Goal: Check status

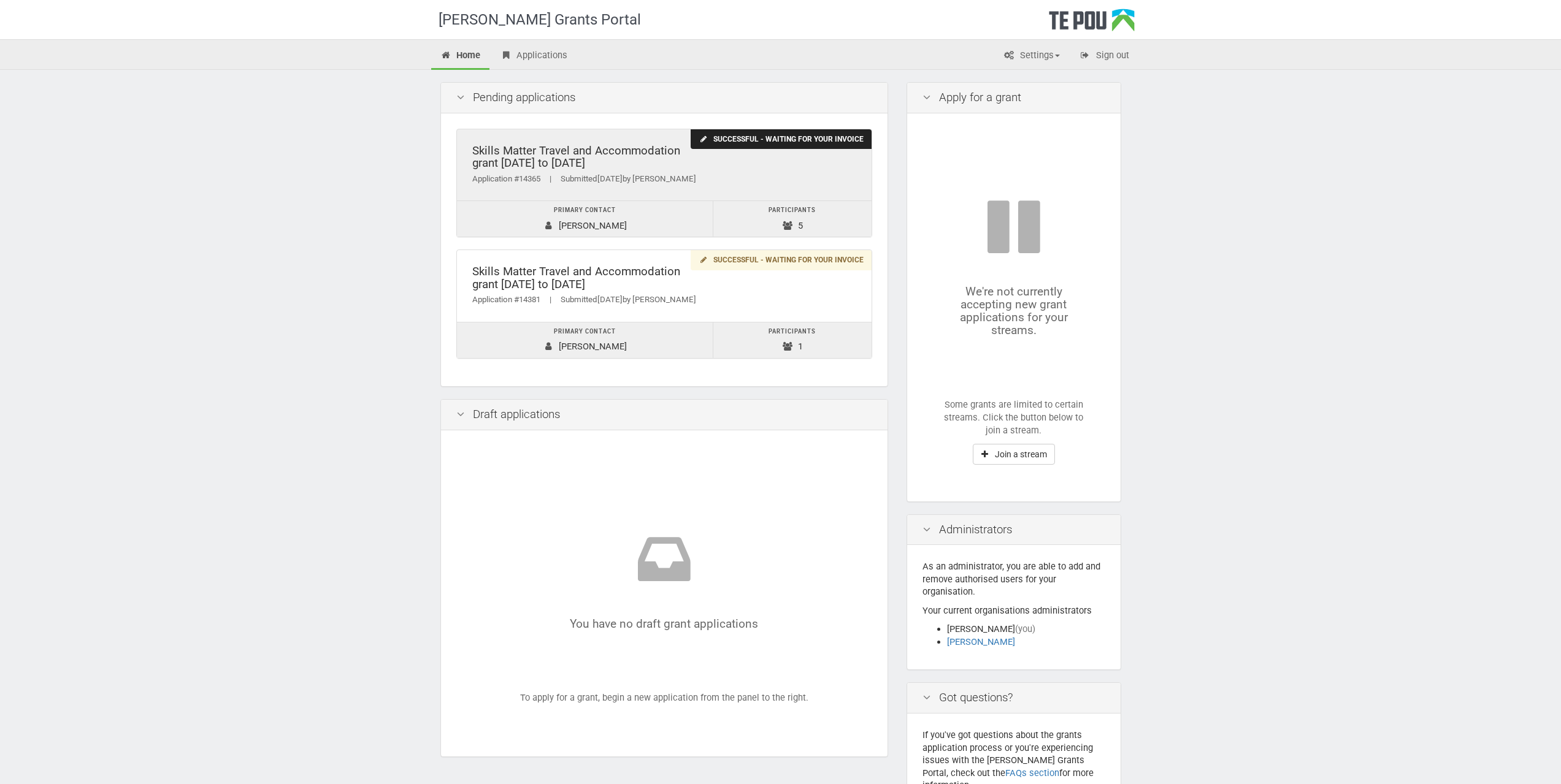
click at [564, 157] on div "Skills Matter Travel and Accommodation grant [DATE] to [DATE]" at bounding box center [665, 157] width 384 height 25
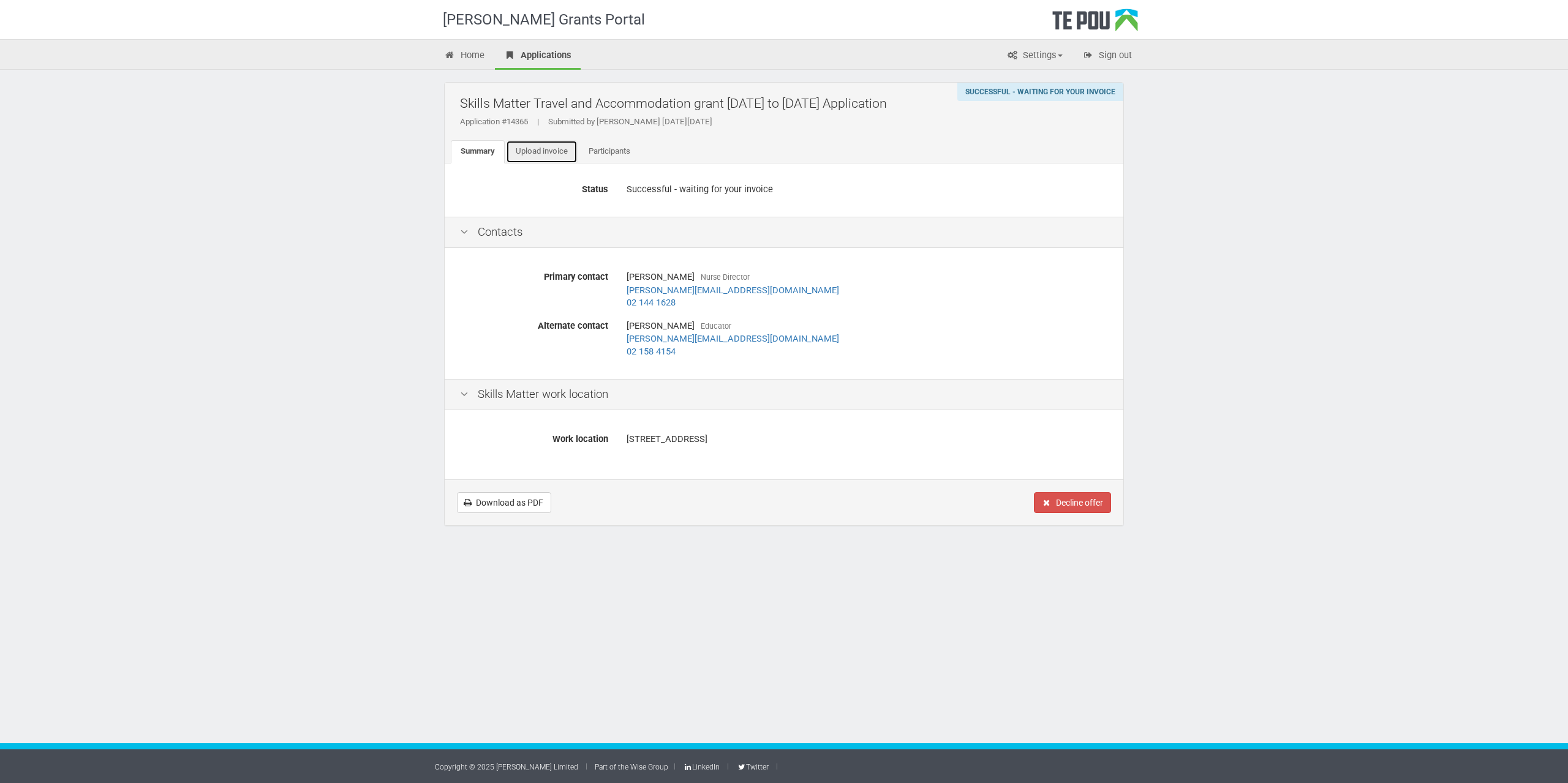
click at [563, 156] on link "Upload invoice" at bounding box center [542, 152] width 71 height 23
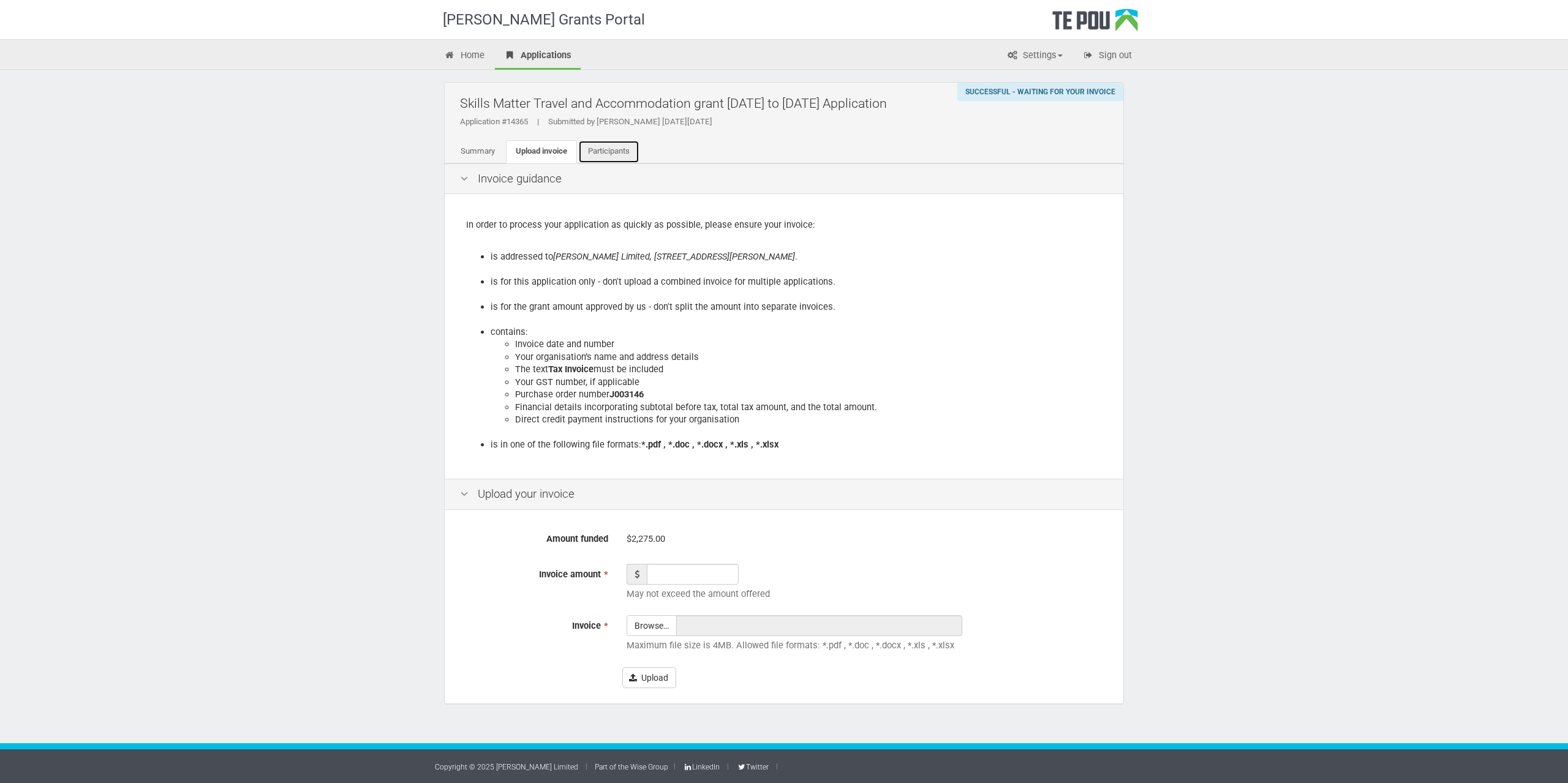
click at [598, 158] on link "Participants" at bounding box center [609, 152] width 61 height 23
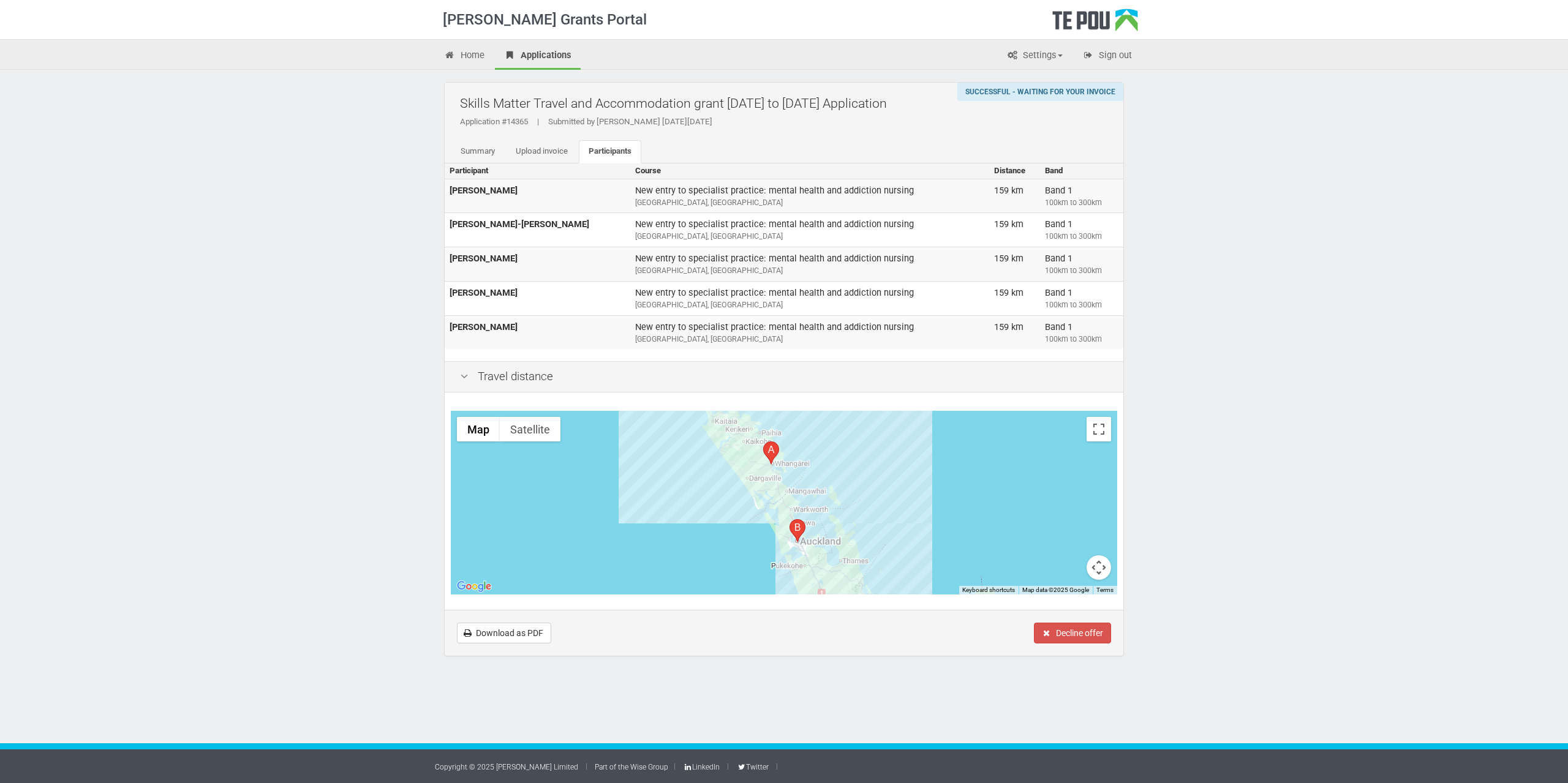
drag, startPoint x: 1517, startPoint y: 181, endPoint x: 1510, endPoint y: 182, distance: 7.1
click at [1517, 182] on div "Te Pou Grants Portal Home Applications Settings Profile Users My account FAQs S…" at bounding box center [784, 392] width 1568 height 783
click at [1273, 368] on div "Te Pou Grants Portal Home Applications Settings Profile Users My account FAQs S…" at bounding box center [784, 392] width 1568 height 783
